Goal: Obtain resource: Download file/media

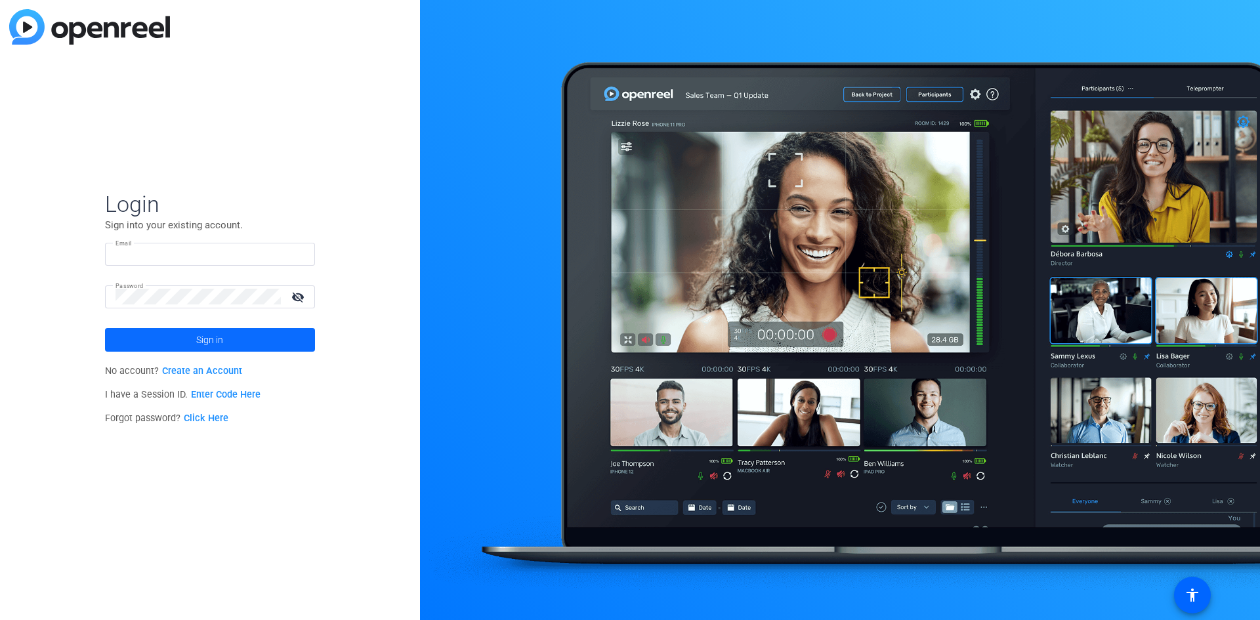
type input "[PERSON_NAME][EMAIL_ADDRESS][PERSON_NAME][DOMAIN_NAME]"
click at [190, 333] on span at bounding box center [210, 339] width 210 height 31
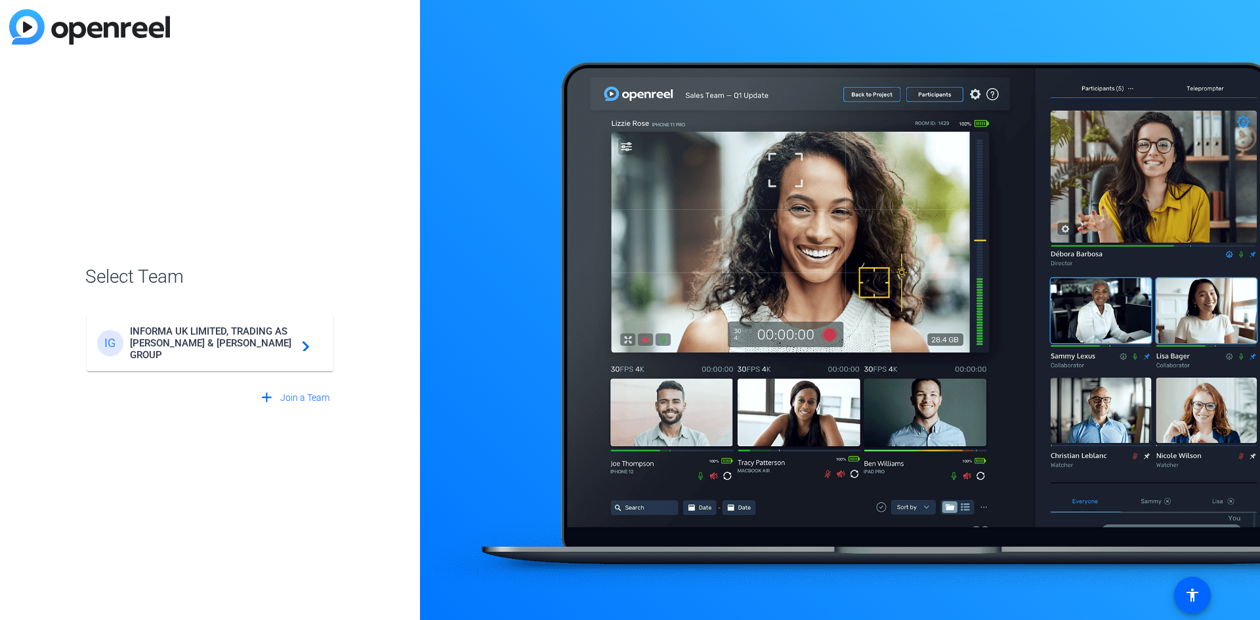
click at [190, 333] on span "INFORMA UK LIMITED, TRADING AS [PERSON_NAME] & [PERSON_NAME] GROUP" at bounding box center [212, 342] width 164 height 35
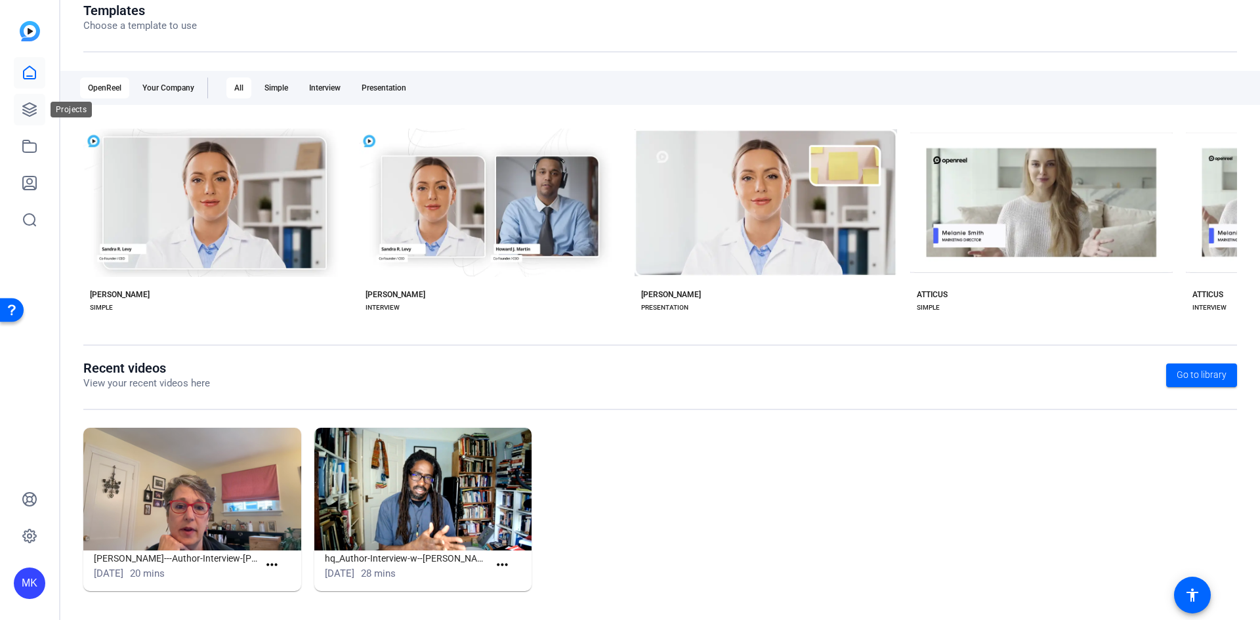
click at [29, 106] on icon at bounding box center [30, 110] width 16 height 16
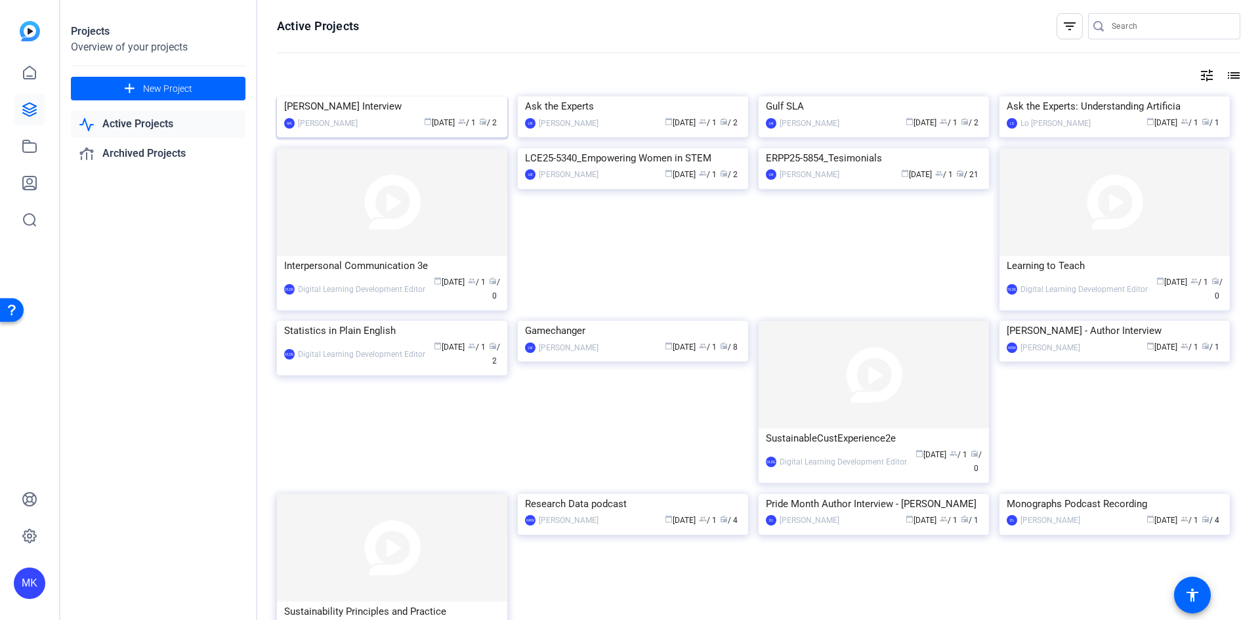
click at [416, 96] on img at bounding box center [392, 96] width 230 height 0
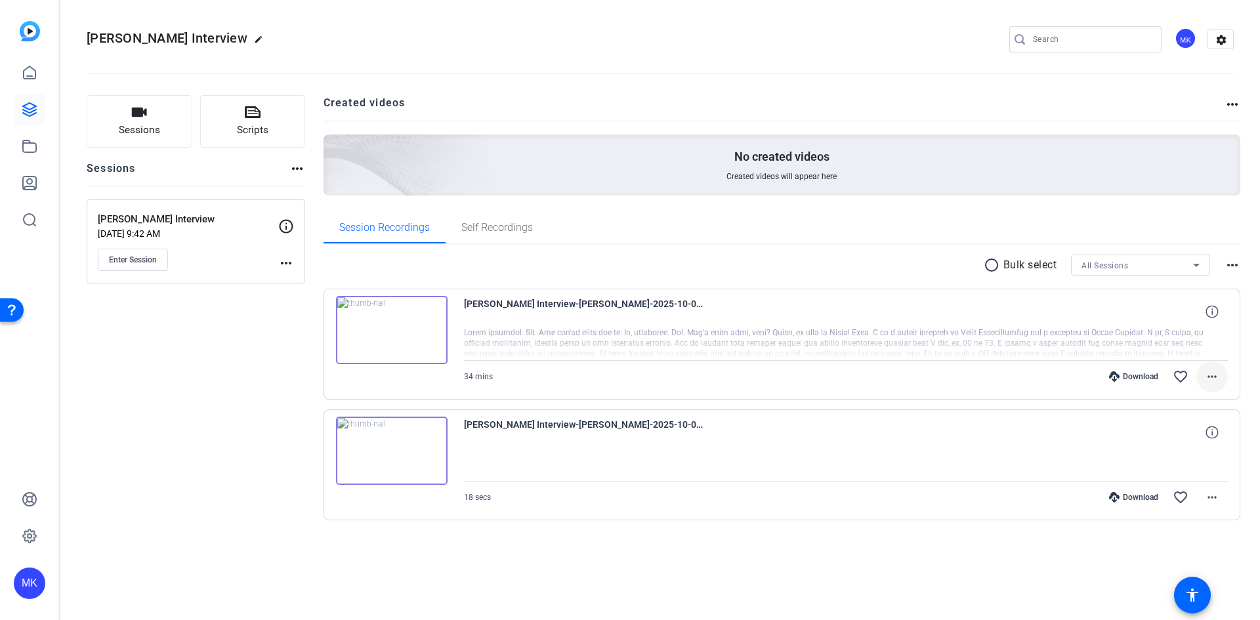
click at [1212, 374] on mat-icon "more_horiz" at bounding box center [1212, 377] width 16 height 16
click at [1199, 504] on span "Download Transcript" at bounding box center [1177, 503] width 79 height 16
click at [1210, 372] on mat-icon "more_horiz" at bounding box center [1212, 377] width 16 height 16
click at [539, 302] on div at bounding box center [630, 310] width 1260 height 620
click at [398, 316] on img at bounding box center [392, 330] width 112 height 68
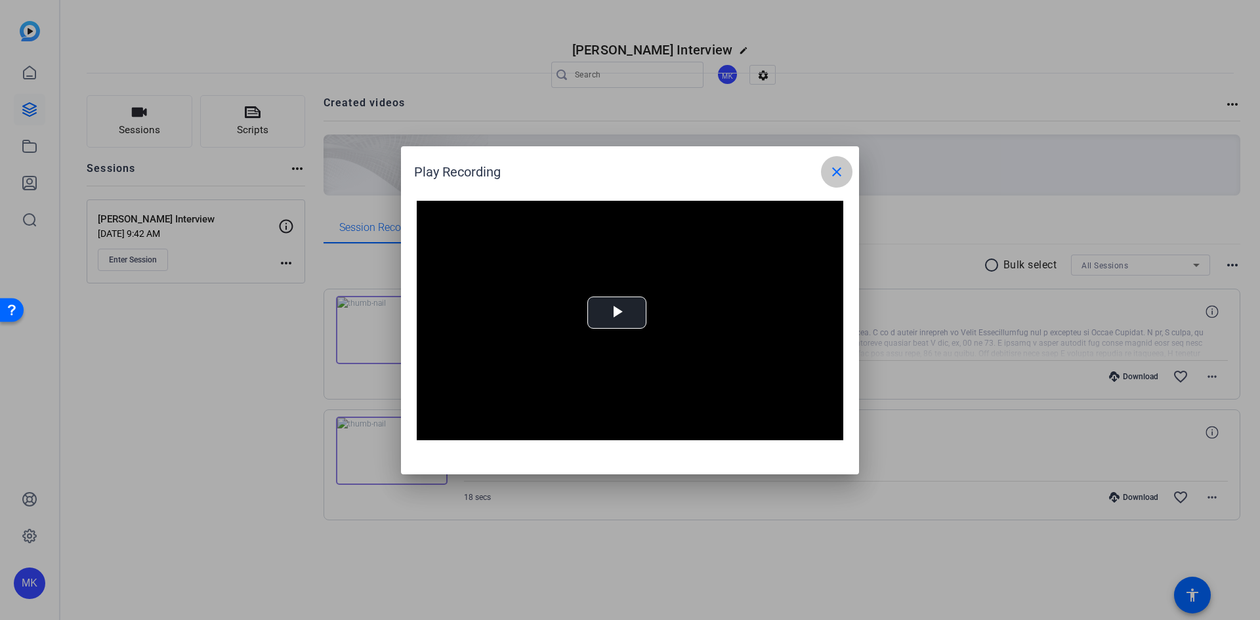
click at [835, 173] on mat-icon "close" at bounding box center [837, 172] width 16 height 16
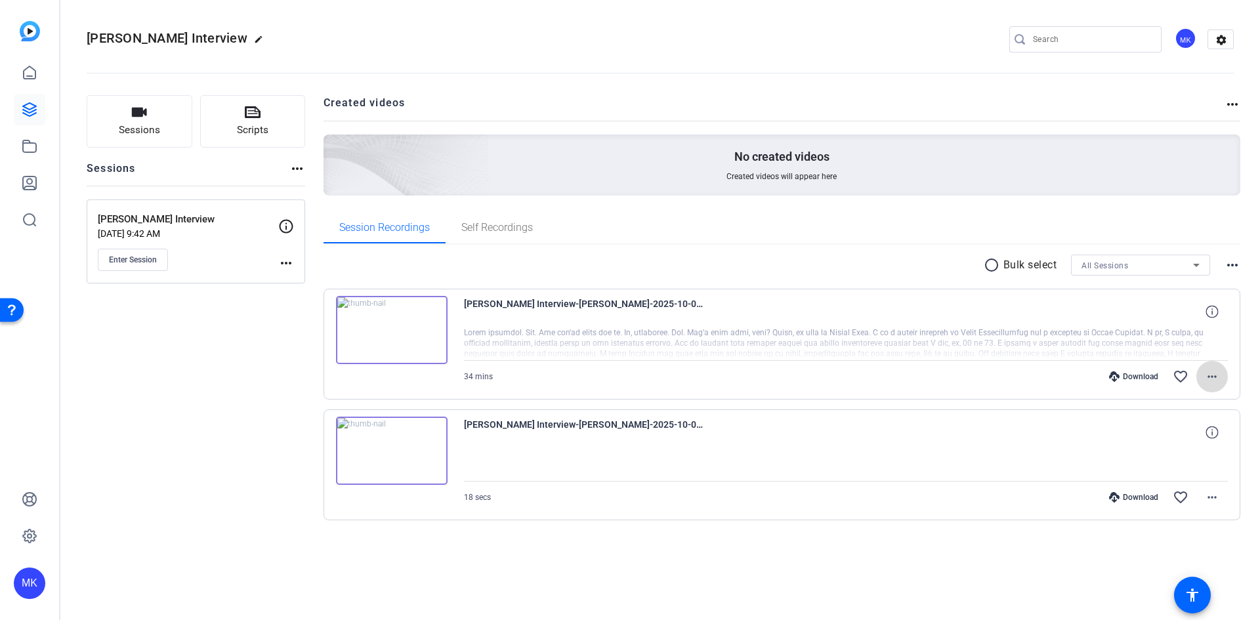
click at [1211, 374] on mat-icon "more_horiz" at bounding box center [1212, 377] width 16 height 16
